Goal: Transaction & Acquisition: Purchase product/service

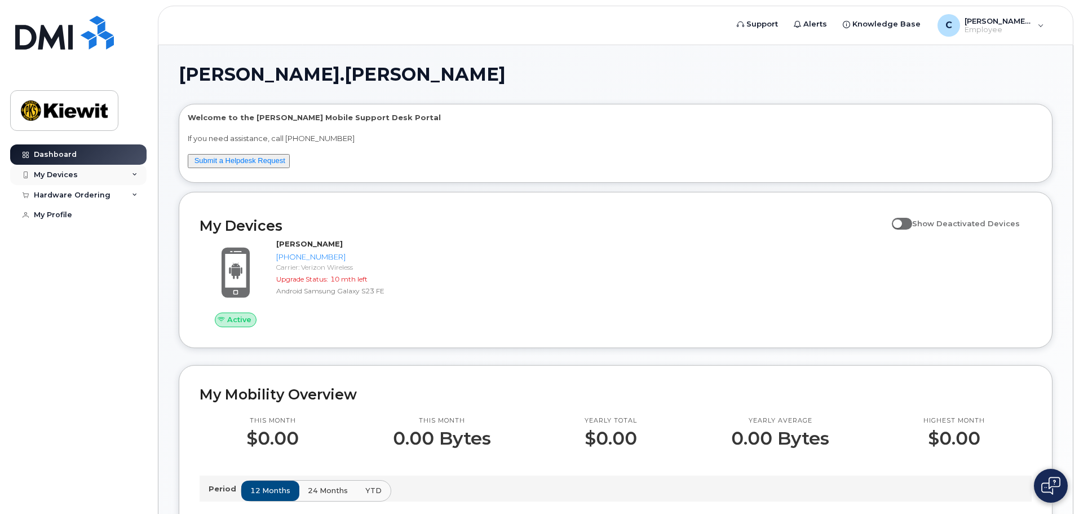
click at [101, 182] on div "My Devices" at bounding box center [78, 175] width 136 height 20
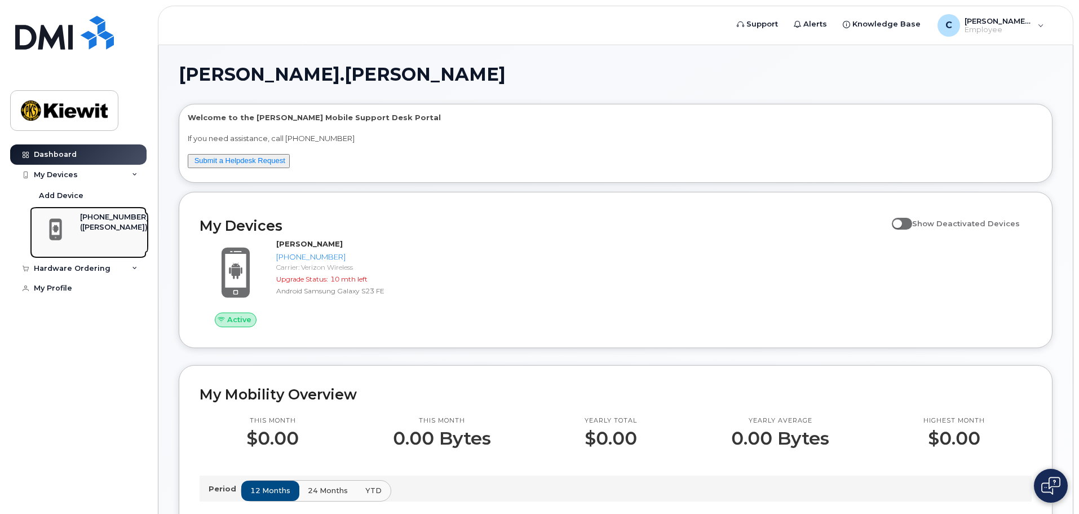
click at [114, 224] on div "([PERSON_NAME])" at bounding box center [114, 227] width 69 height 10
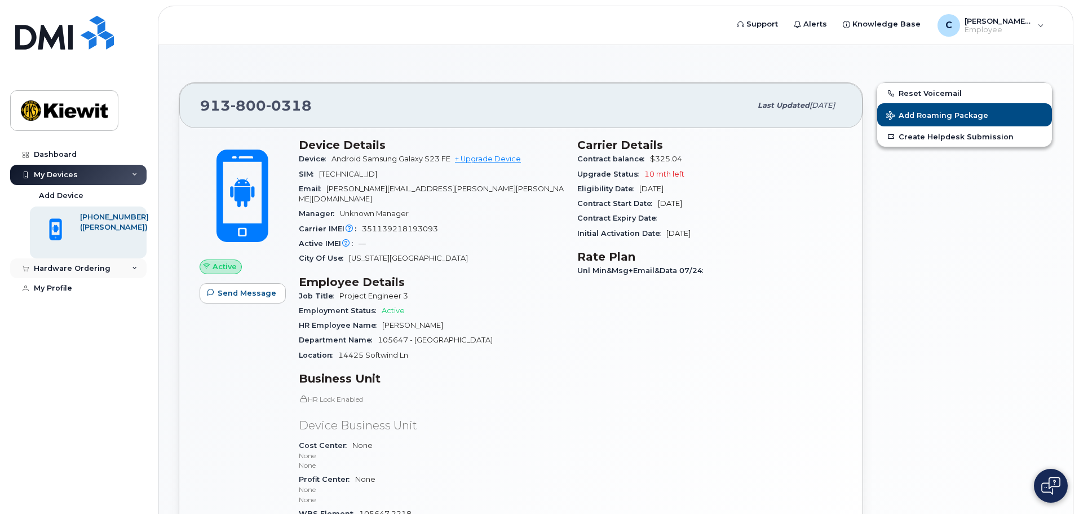
click at [121, 273] on div "Hardware Ordering" at bounding box center [78, 268] width 136 height 20
click at [74, 290] on div "New Order" at bounding box center [60, 289] width 43 height 10
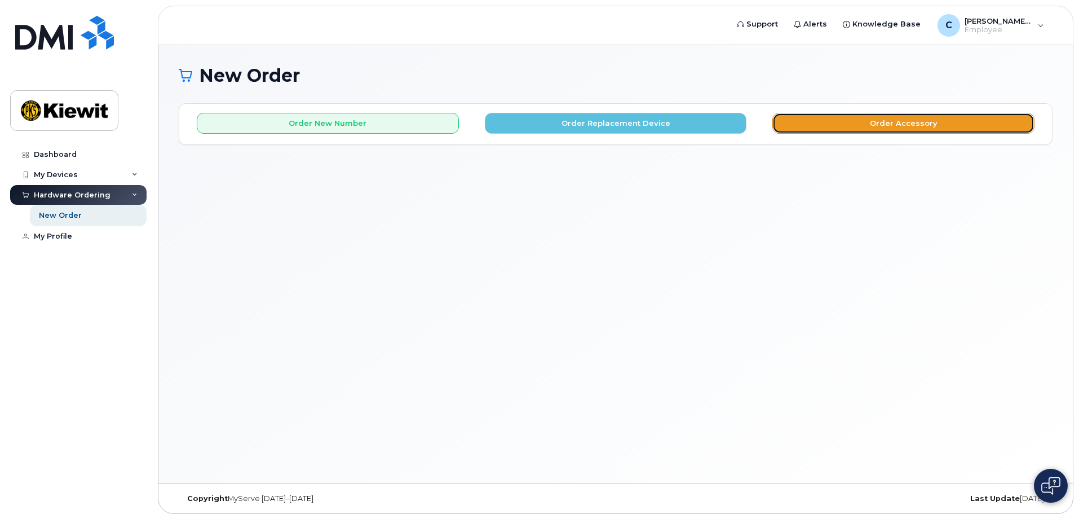
click at [938, 125] on button "Order Accessory" at bounding box center [903, 123] width 262 height 21
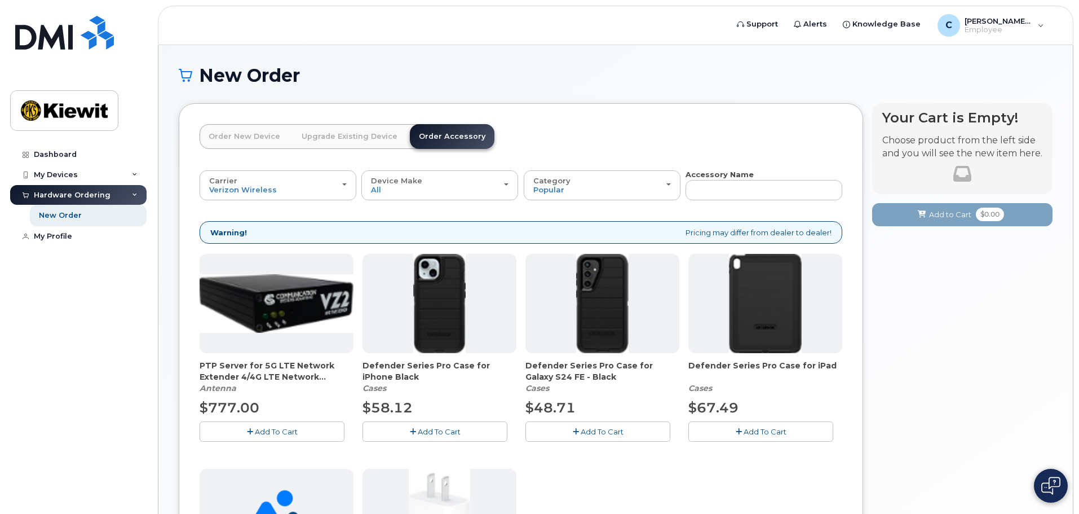
click at [352, 127] on link "Upgrade Existing Device" at bounding box center [350, 136] width 114 height 25
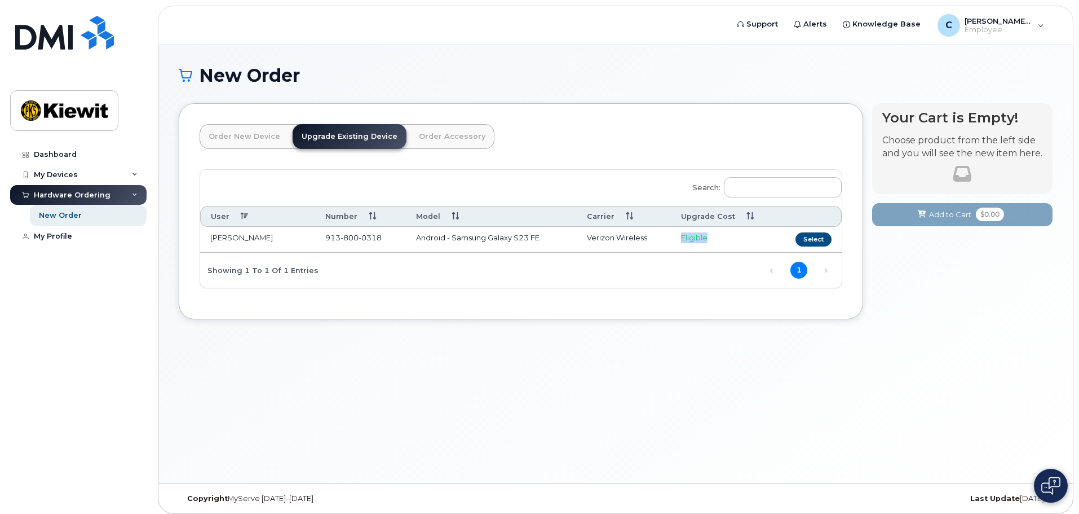
drag, startPoint x: 710, startPoint y: 239, endPoint x: 672, endPoint y: 232, distance: 38.4
click at [672, 232] on td "Eligible" at bounding box center [723, 240] width 105 height 26
click at [718, 273] on div "Search: User Number Model Carrier Upgrade Cost CHRISTOPHER REED 913 800 0318 An…" at bounding box center [521, 229] width 642 height 118
click at [812, 238] on button "Select" at bounding box center [814, 239] width 36 height 14
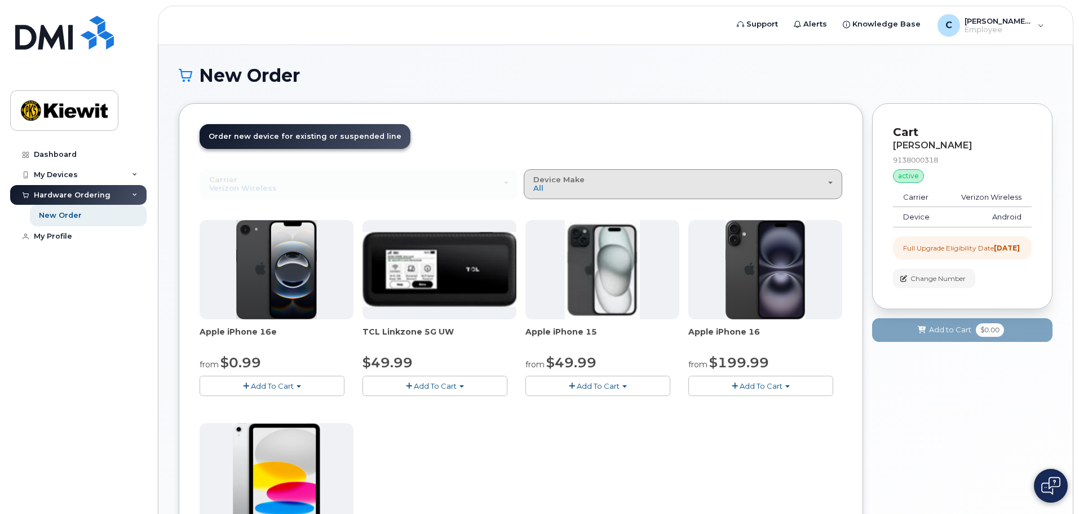
click at [667, 184] on div "Device Make All iPhone Modem Tablet" at bounding box center [682, 183] width 299 height 17
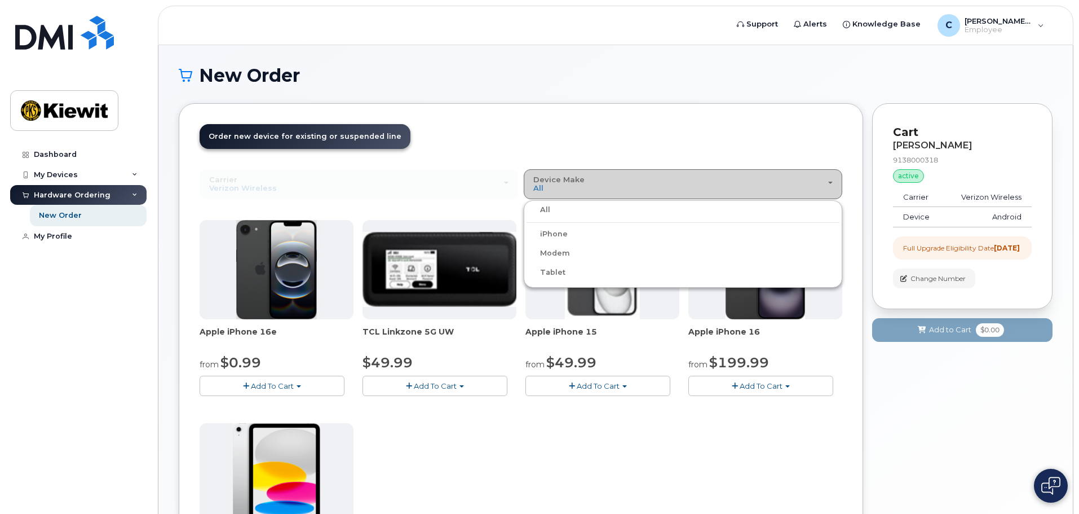
click at [668, 182] on div "Device Make All iPhone Modem Tablet" at bounding box center [682, 183] width 299 height 17
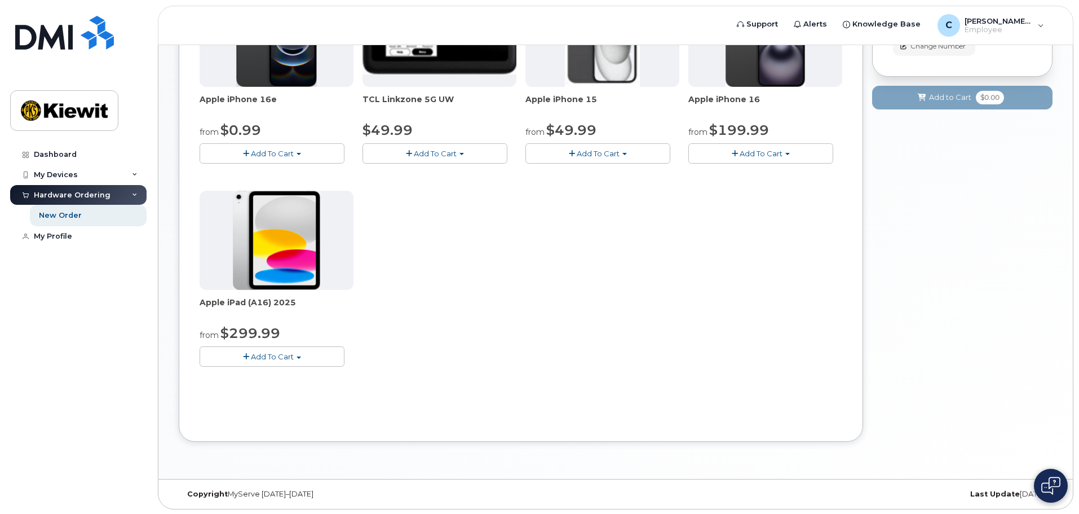
scroll to position [233, 0]
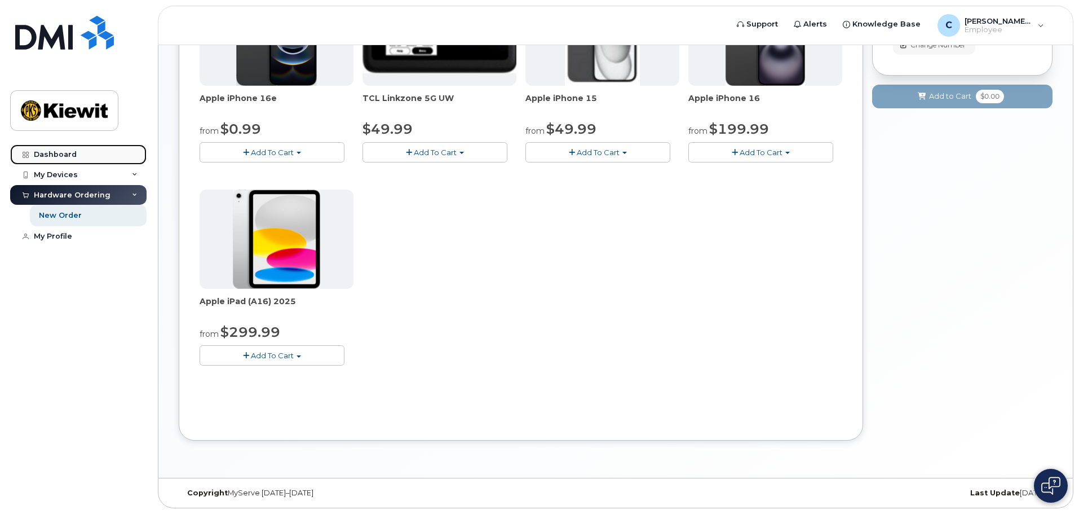
click at [64, 151] on div "Dashboard" at bounding box center [55, 154] width 43 height 9
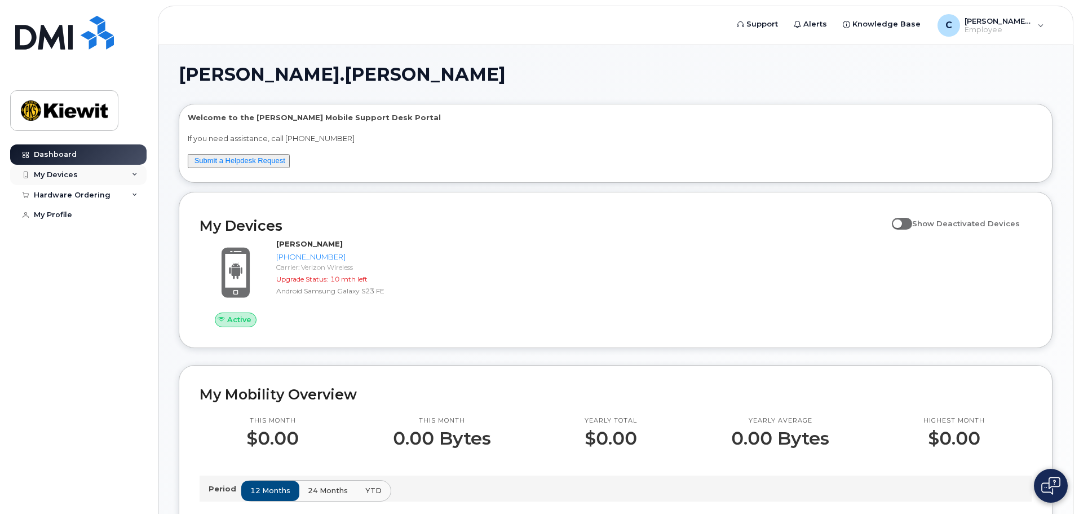
click at [82, 178] on div "My Devices" at bounding box center [78, 175] width 136 height 20
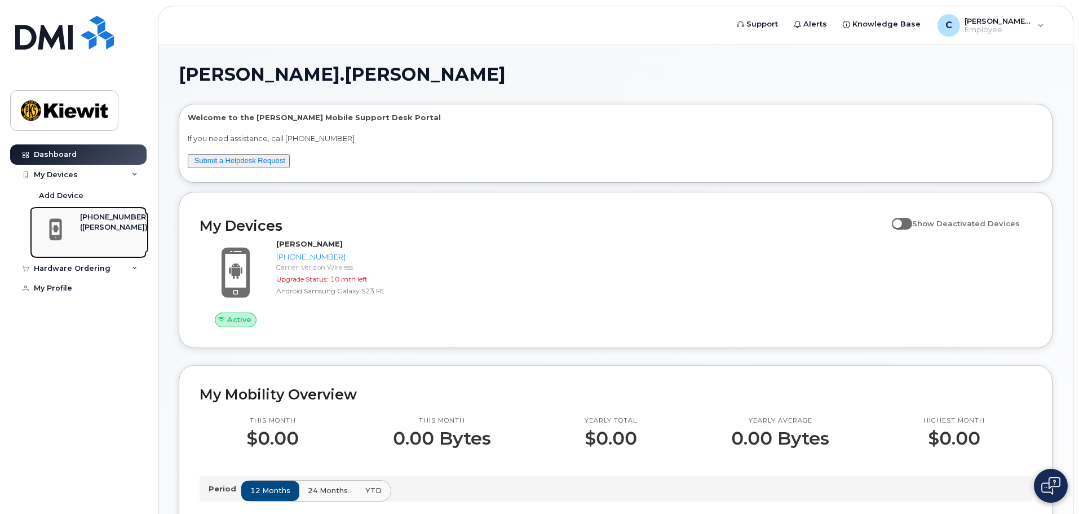
click at [100, 227] on div "([PERSON_NAME])" at bounding box center [114, 227] width 69 height 10
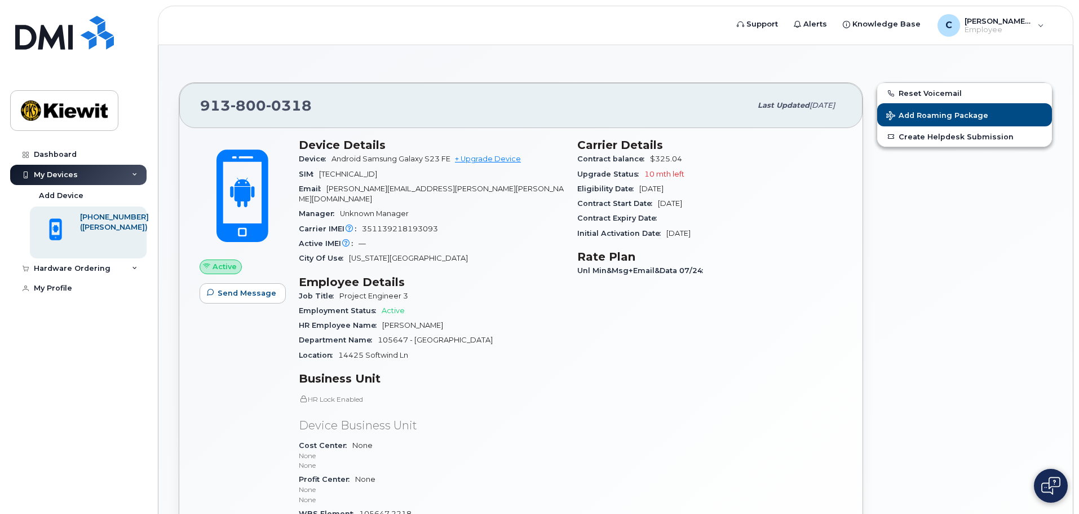
scroll to position [56, 0]
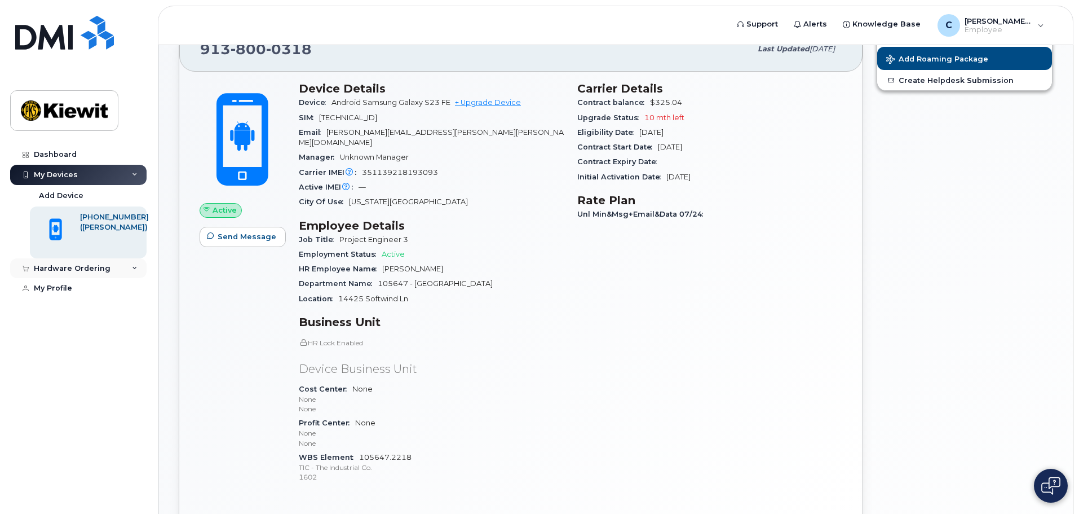
click at [93, 263] on div "Hardware Ordering" at bounding box center [78, 268] width 136 height 20
click at [66, 289] on div "New Order" at bounding box center [60, 289] width 43 height 10
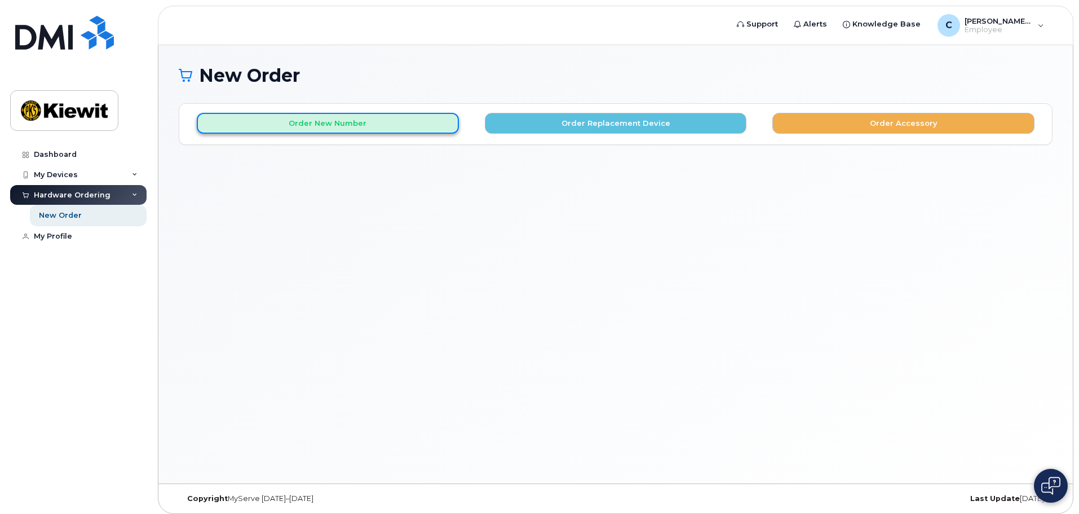
click at [343, 125] on button "Order New Number" at bounding box center [328, 123] width 262 height 21
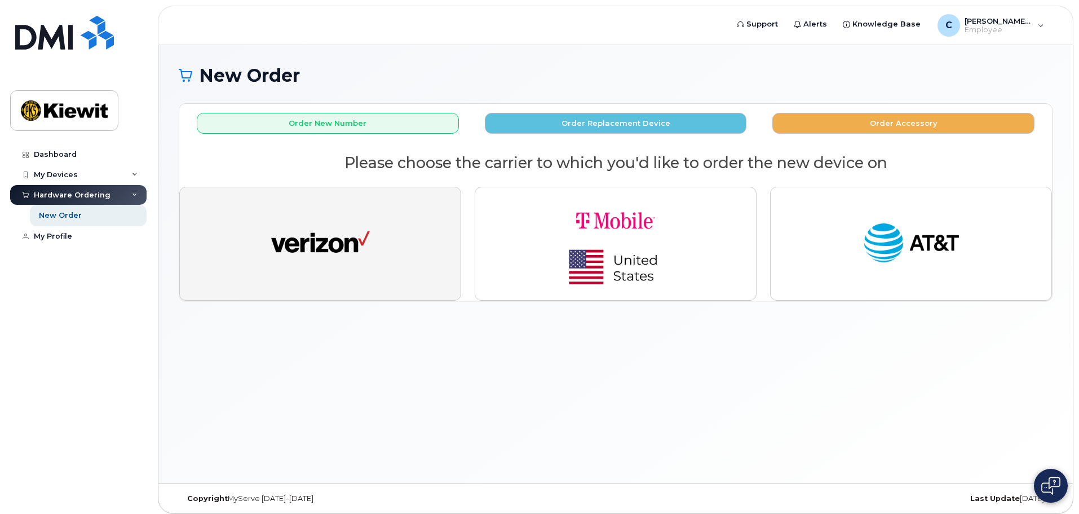
click at [404, 269] on button "button" at bounding box center [320, 244] width 282 height 114
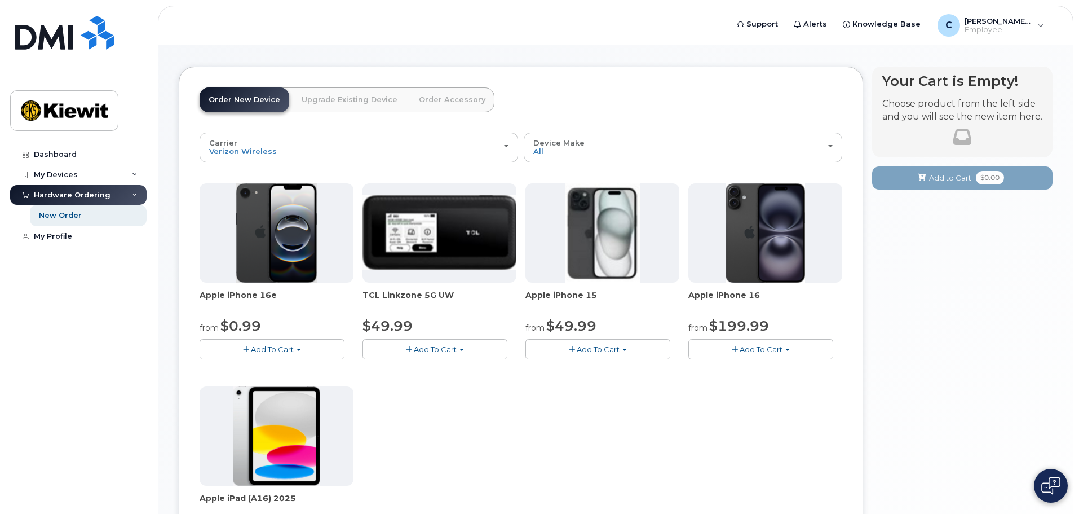
scroll to position [56, 0]
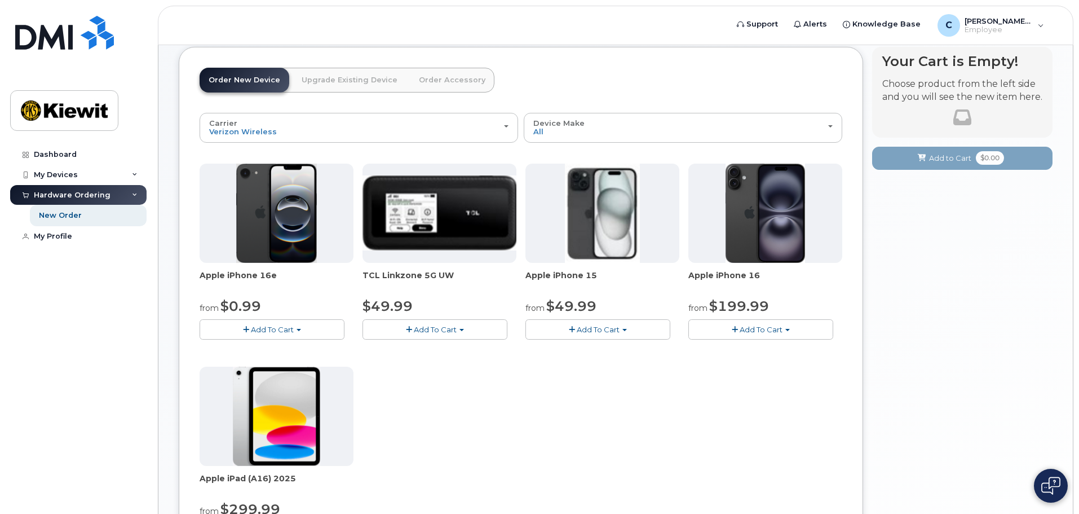
click at [788, 330] on span "button" at bounding box center [787, 330] width 5 height 2
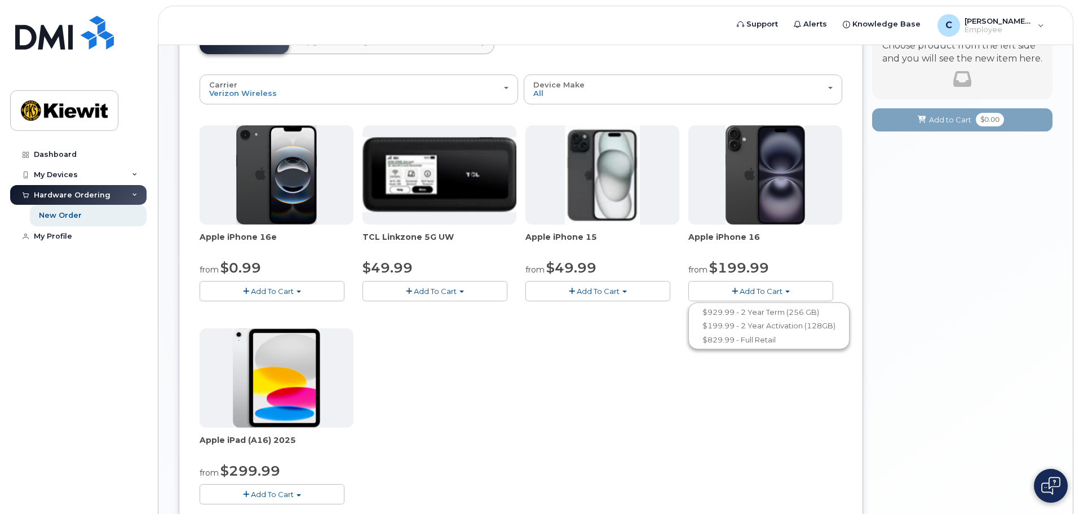
scroll to position [113, 0]
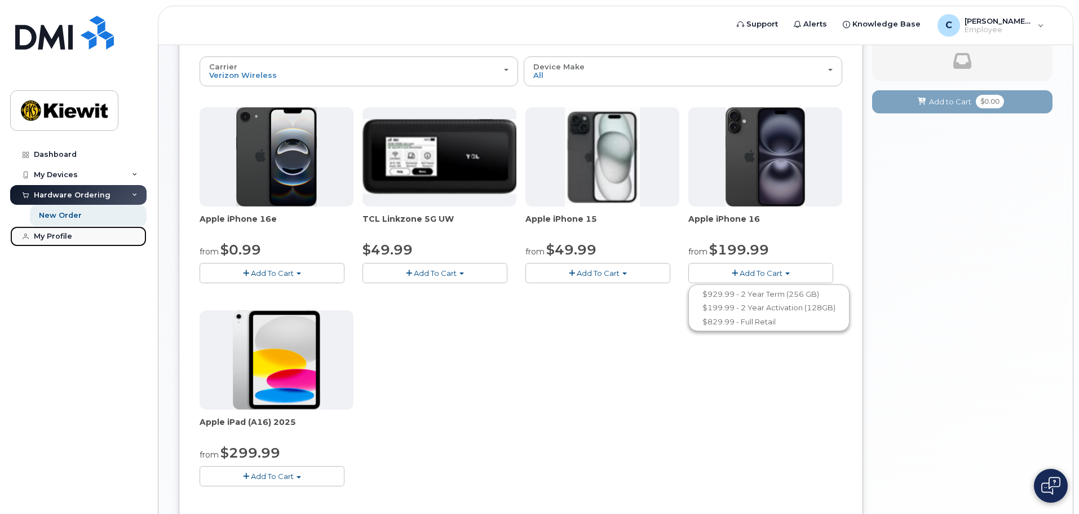
click at [62, 233] on div "My Profile" at bounding box center [53, 236] width 38 height 9
